Goal: Use online tool/utility: Utilize a website feature to perform a specific function

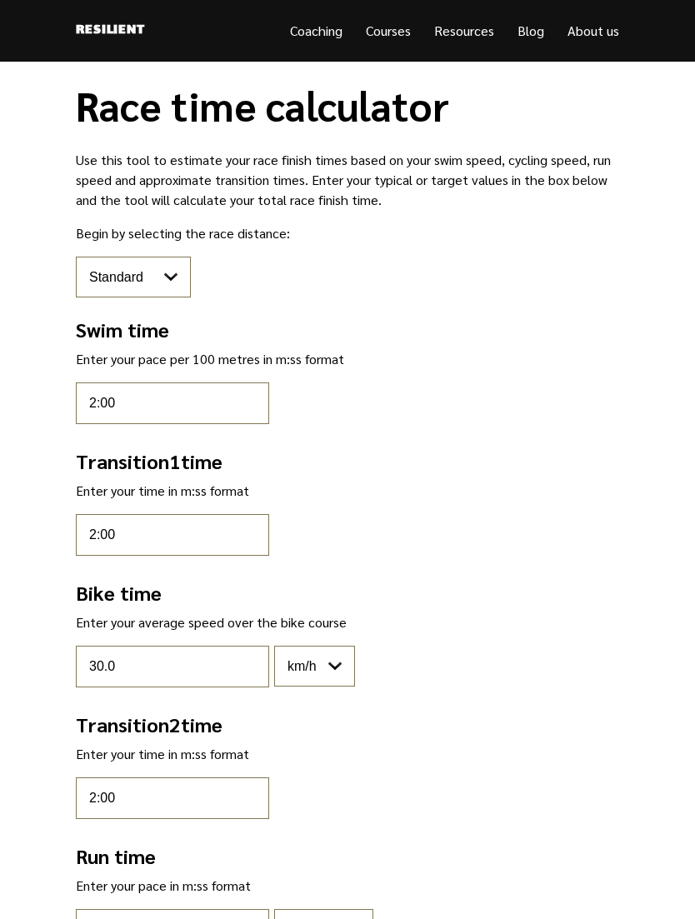
select select "standard"
click at [170, 282] on select "Pool sprint Sprint Standard Middle Full" at bounding box center [133, 277] width 115 height 41
click at [235, 407] on input "2:00" at bounding box center [172, 403] width 193 height 42
type input "2"
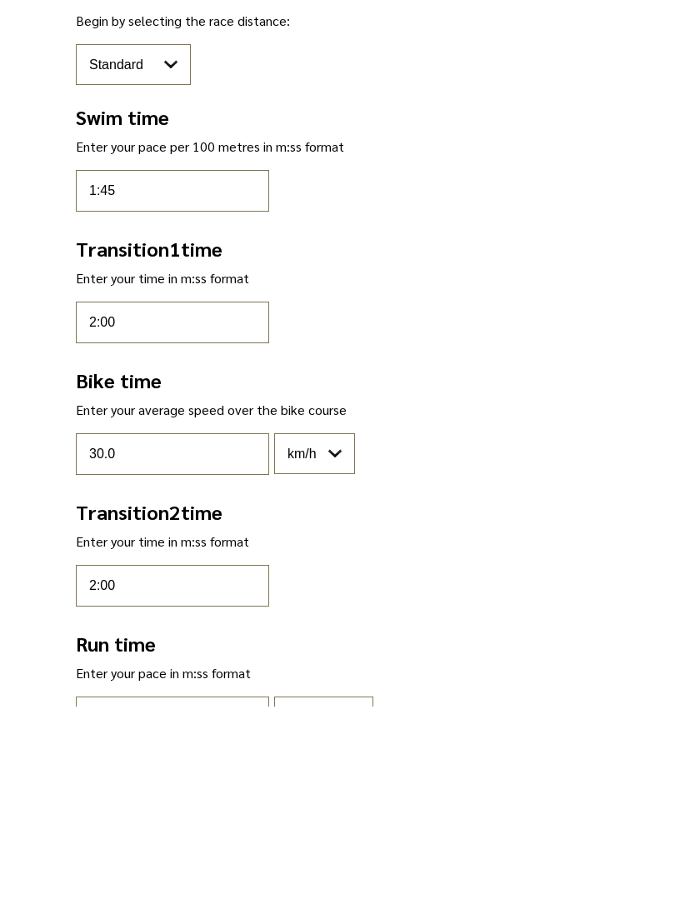
type input "1:45"
click at [342, 646] on select "km/h mi/h" at bounding box center [314, 666] width 81 height 41
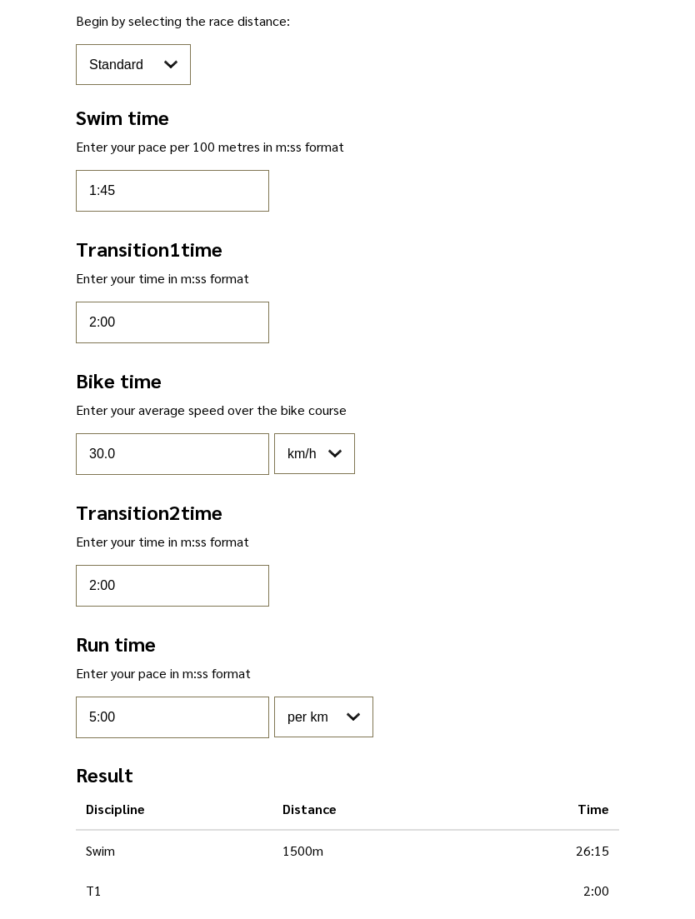
select select "mph"
click at [214, 460] on input "30.0" at bounding box center [172, 454] width 193 height 42
click at [212, 461] on input "30.0" at bounding box center [172, 454] width 193 height 42
type input "3"
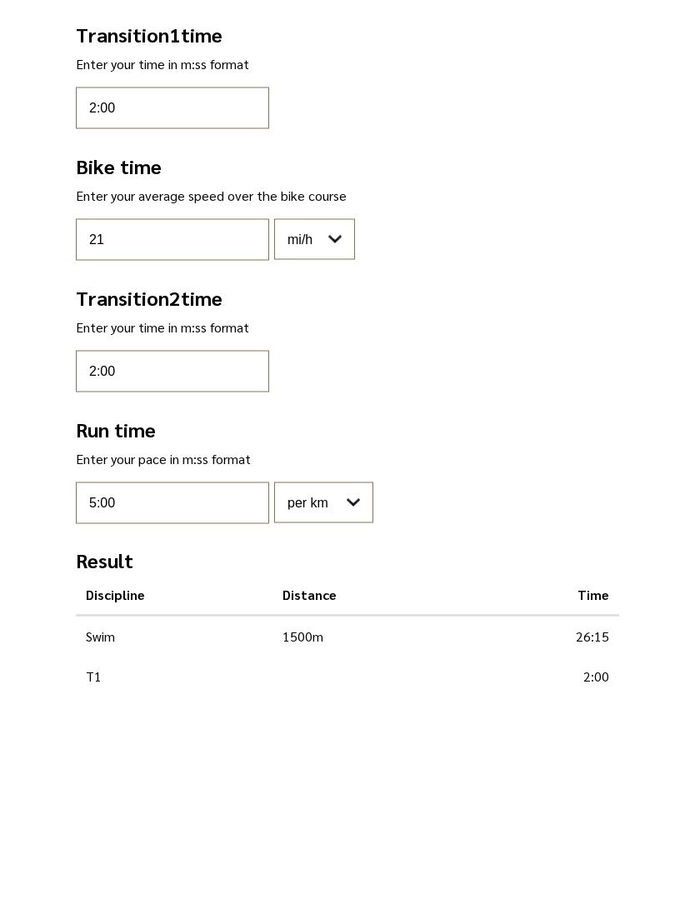
type input "21"
click at [363, 696] on select "per km per mile" at bounding box center [323, 716] width 99 height 41
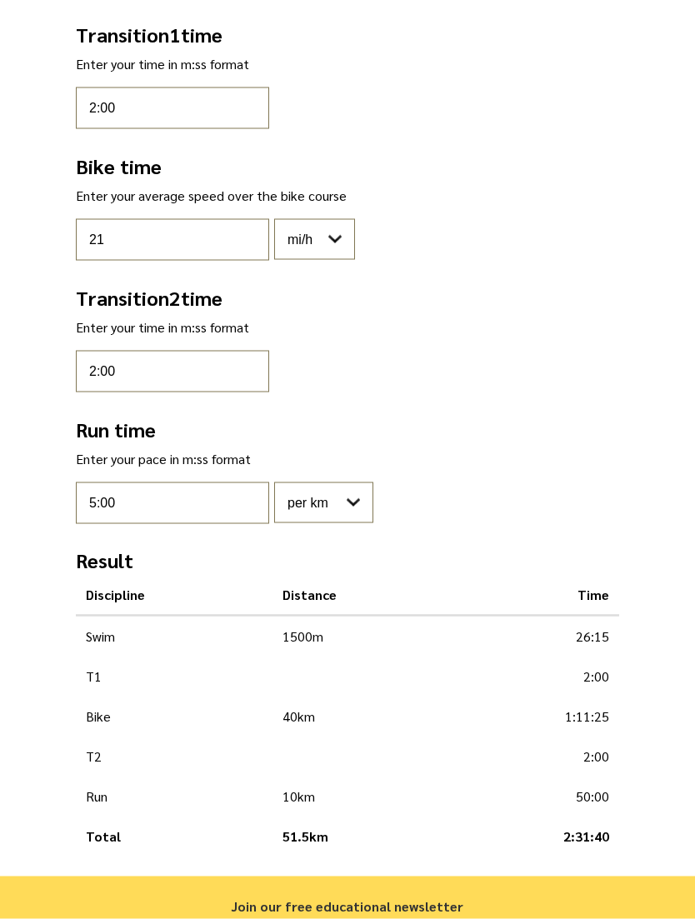
select select "mile"
click at [225, 520] on input "5:00" at bounding box center [172, 503] width 193 height 42
type input "5"
type input "7:30"
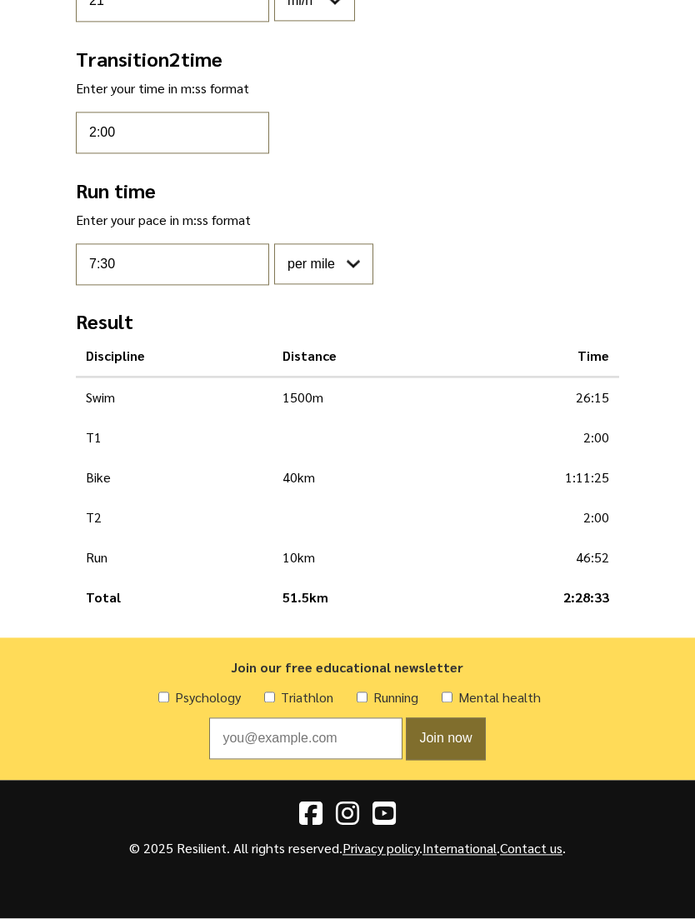
scroll to position [663, 0]
